Goal: Obtain resource: Download file/media

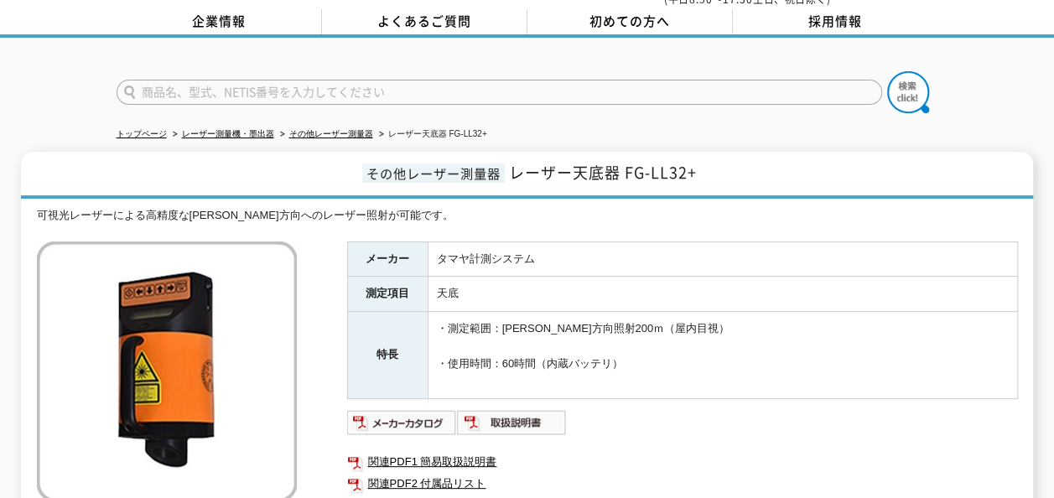
scroll to position [168, 0]
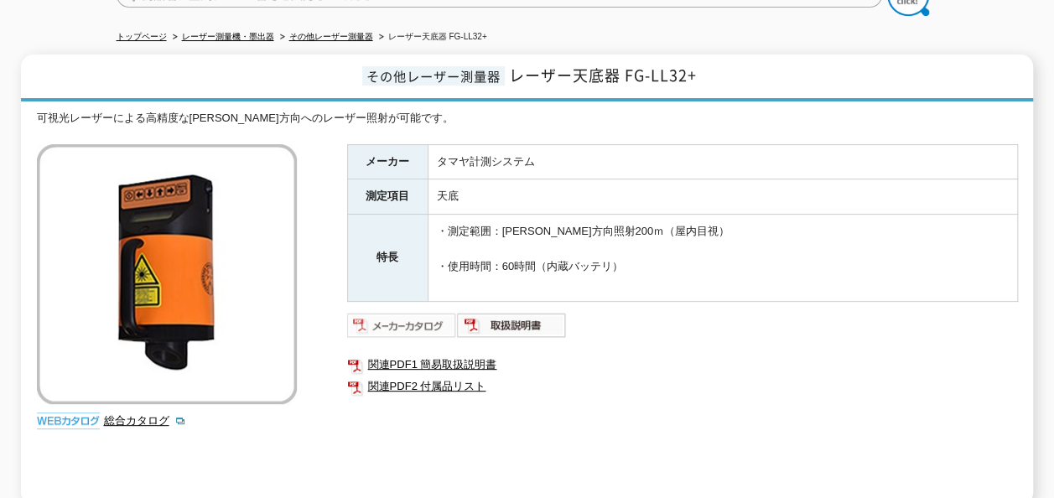
click at [366, 312] on img at bounding box center [402, 325] width 110 height 27
drag, startPoint x: 786, startPoint y: 339, endPoint x: 776, endPoint y: 327, distance: 14.9
click at [785, 345] on ul "関連PDF1 簡易取扱説明書 関連PDF2 付属品リスト" at bounding box center [682, 375] width 671 height 60
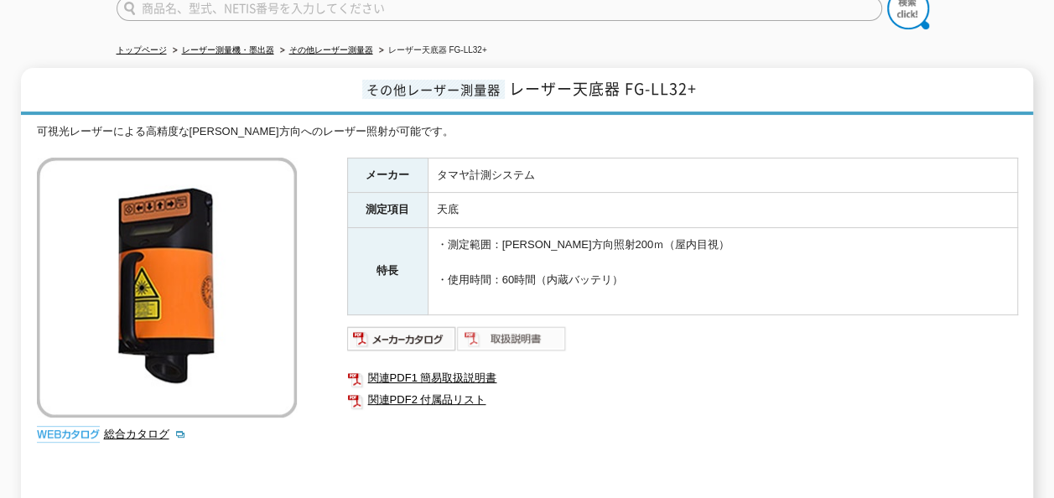
scroll to position [252, 0]
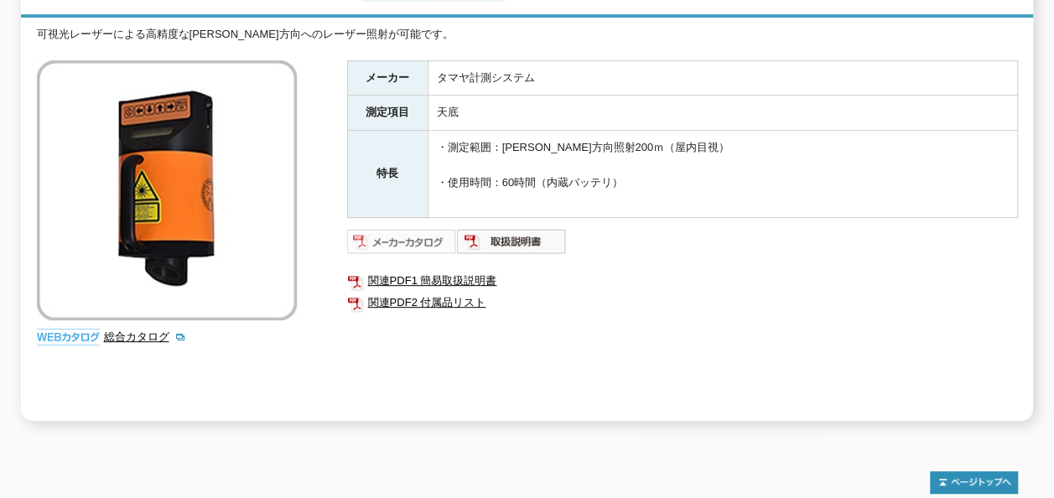
click at [423, 231] on img at bounding box center [402, 241] width 110 height 27
click at [719, 292] on link "関連PDF2 付属品リスト" at bounding box center [682, 303] width 671 height 22
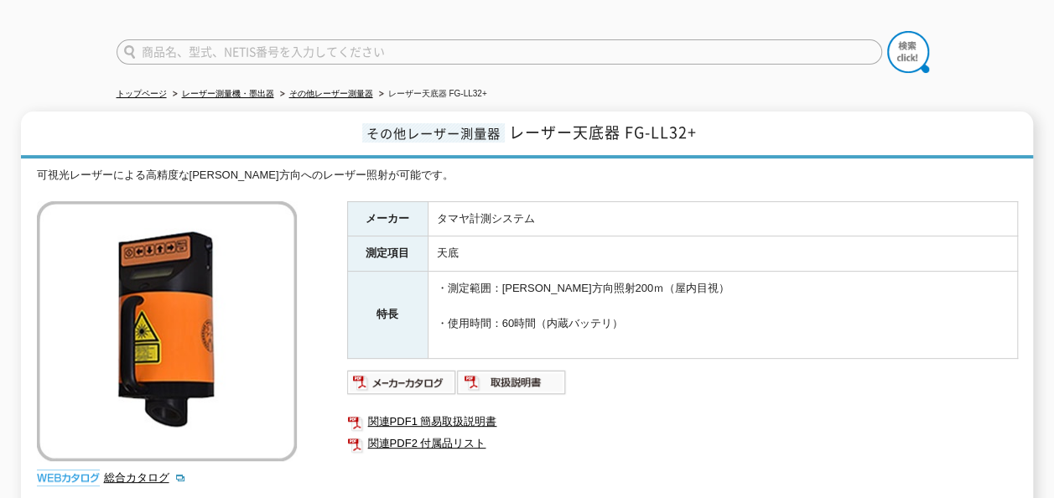
scroll to position [168, 0]
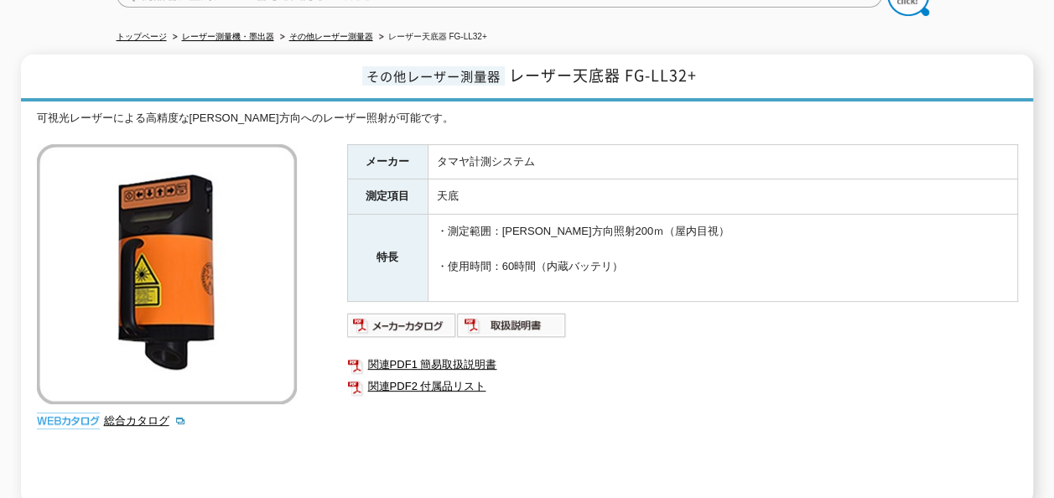
click at [639, 389] on ul "関連PDF1 簡易取扱説明書 関連PDF2 付属品リスト" at bounding box center [682, 375] width 671 height 60
click at [481, 354] on link "関連PDF1 簡易取扱説明書" at bounding box center [682, 365] width 671 height 22
click at [678, 394] on div "メーカー タマヤ計測システム 測定項目 天底 特長 ・測定範囲：[PERSON_NAME]方向照射200ｍ（屋内目視） ・使用時間：60時間（内蔵バッテリ） …" at bounding box center [682, 324] width 671 height 361
click at [598, 394] on div "メーカー タマヤ計測システム 測定項目 天底 特長 ・測定範囲：[PERSON_NAME]方向照射200ｍ（屋内目視） ・使用時間：60時間（内蔵バッテリ） …" at bounding box center [682, 324] width 671 height 361
click at [443, 376] on link "関連PDF2 付属品リスト" at bounding box center [682, 387] width 671 height 22
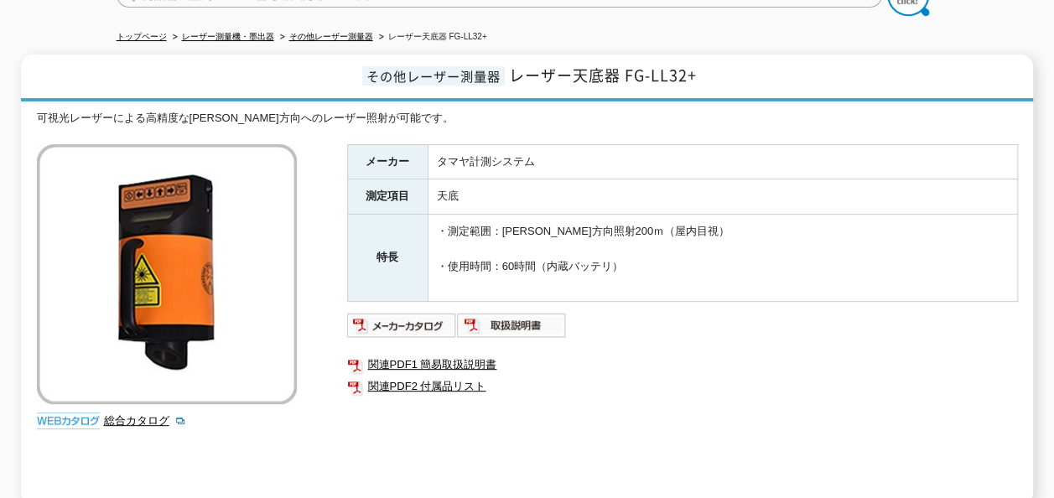
click at [537, 407] on div "メーカー タマヤ計測システム 測定項目 天底 特長 ・測定範囲：[PERSON_NAME]方向照射200ｍ（屋内目視） ・使用時間：60時間（内蔵バッテリ） …" at bounding box center [682, 324] width 671 height 361
click at [450, 354] on link "関連PDF1 簡易取扱説明書" at bounding box center [682, 365] width 671 height 22
click at [503, 399] on div "メーカー タマヤ計測システム 測定項目 天底 特長 ・測定範囲：[PERSON_NAME]方向照射200ｍ（屋内目視） ・使用時間：60時間（内蔵バッテリ） …" at bounding box center [682, 324] width 671 height 361
